Goal: Navigation & Orientation: Find specific page/section

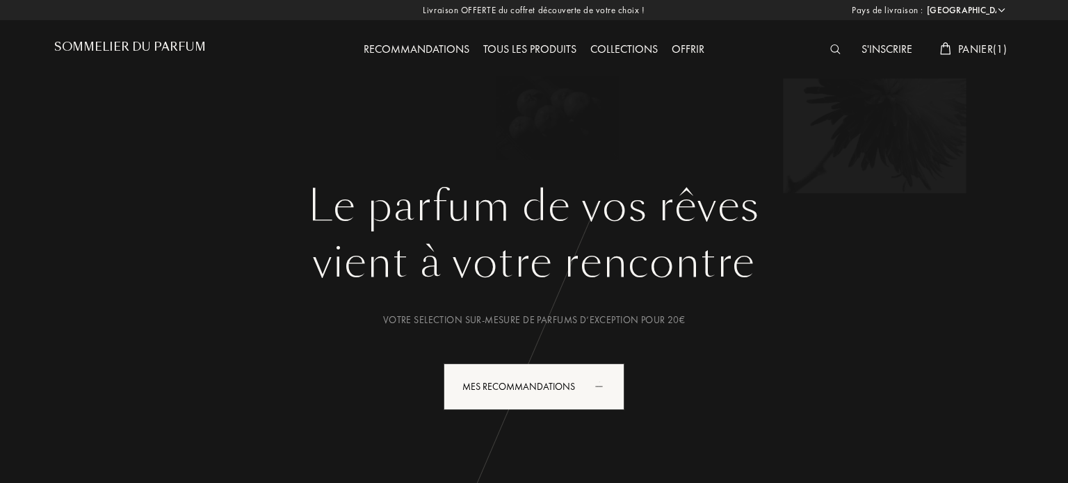
select select "ES"
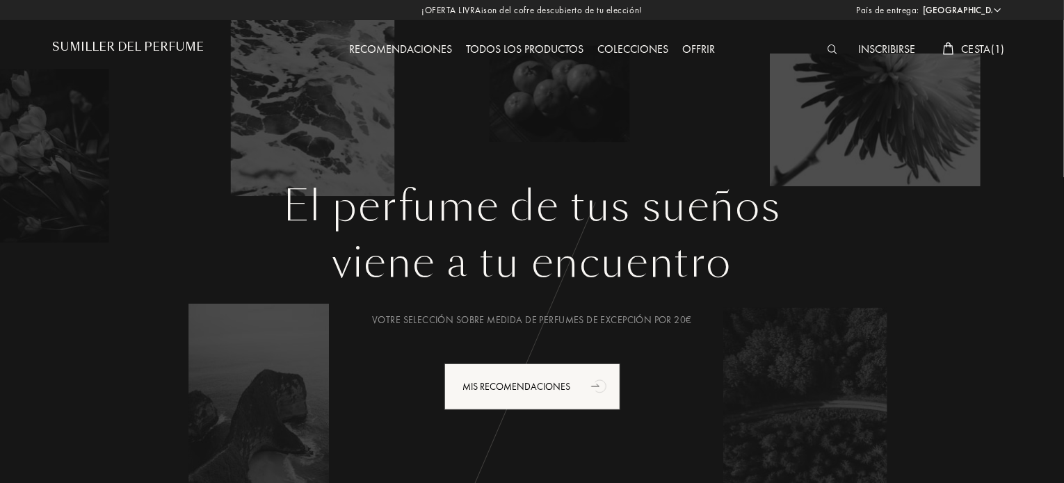
click at [620, 47] on font "Colecciones" at bounding box center [632, 49] width 71 height 15
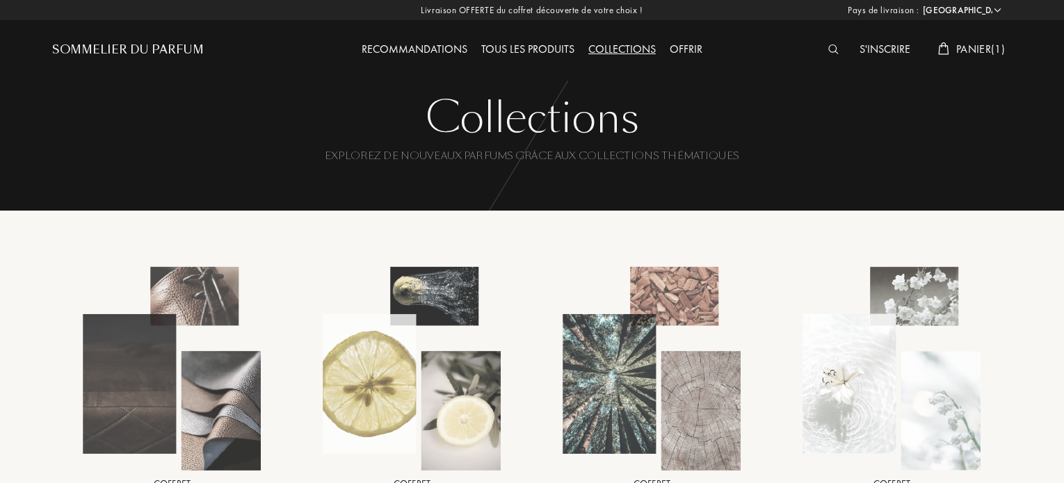
select select "ES"
click at [526, 44] on font "Todos los productos" at bounding box center [520, 49] width 118 height 15
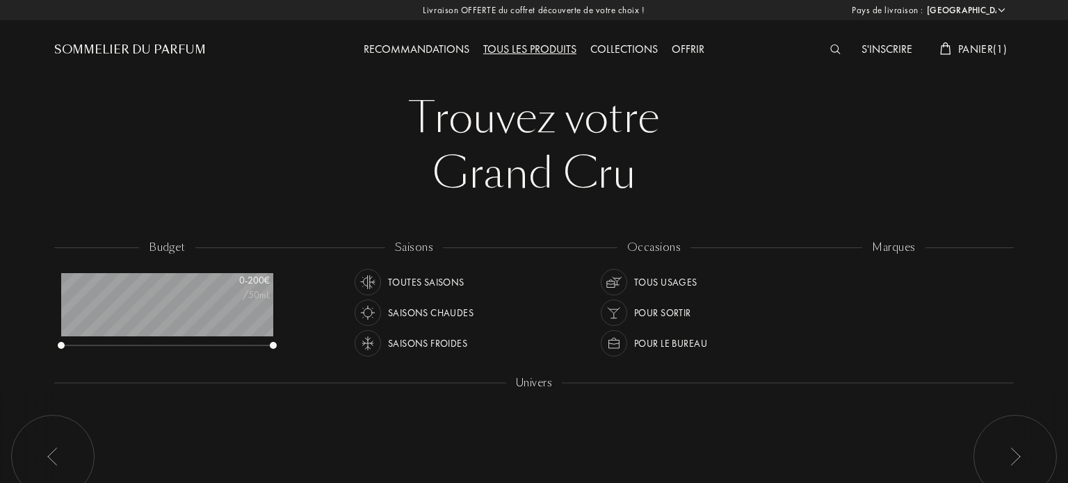
select select "ES"
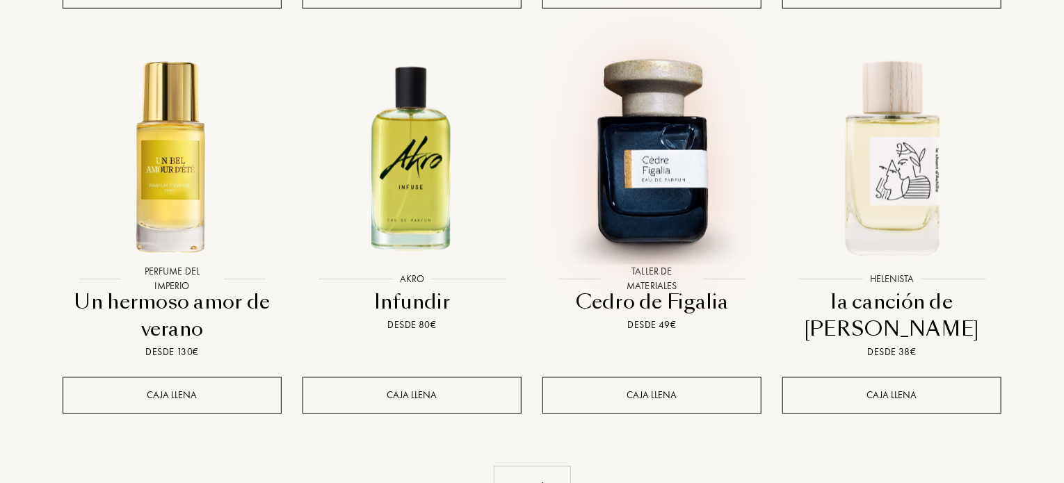
scroll to position [1460, 0]
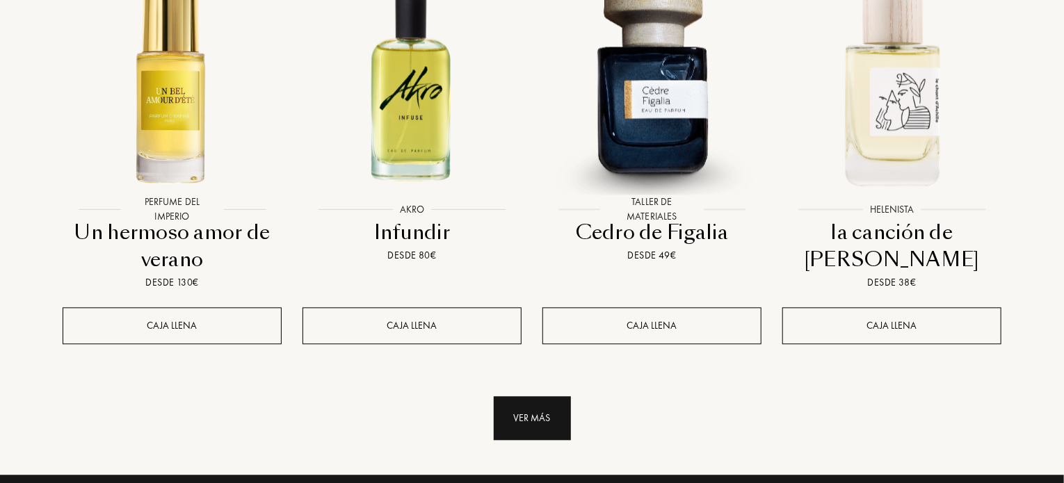
click at [543, 396] on div "Ver más" at bounding box center [532, 418] width 77 height 44
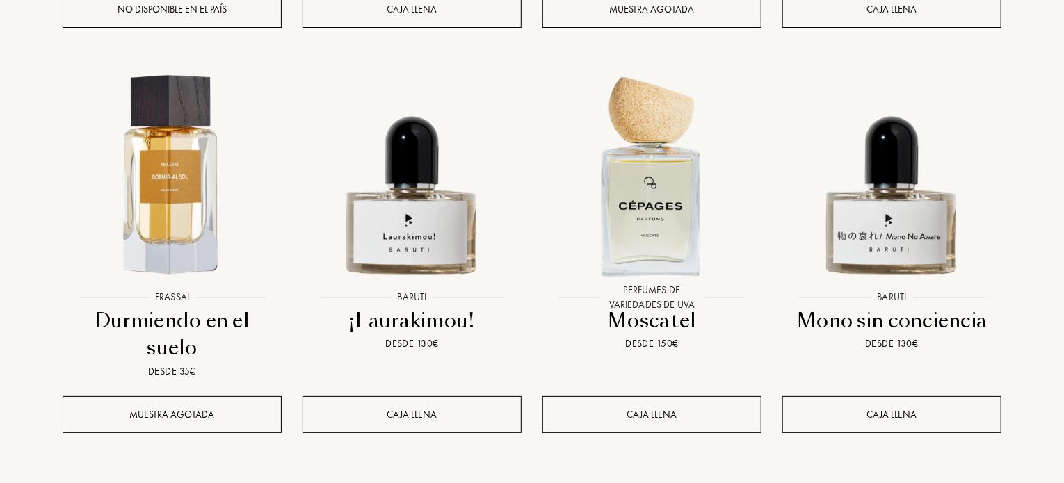
scroll to position [2642, 0]
